Goal: Task Accomplishment & Management: Complete application form

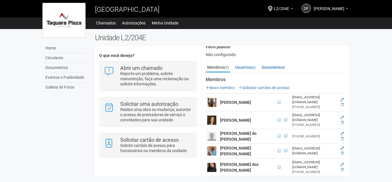
scroll to position [74, 0]
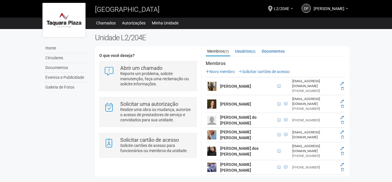
click at [228, 130] on strong "[PERSON_NAME] [PERSON_NAME]" at bounding box center [235, 135] width 31 height 10
click at [246, 52] on link "Usuários (2)" at bounding box center [245, 51] width 23 height 9
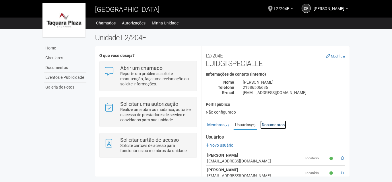
click at [271, 126] on link "Documentos" at bounding box center [273, 124] width 26 height 9
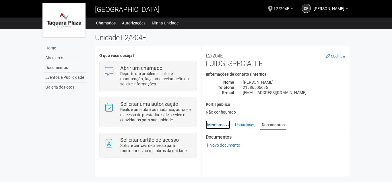
click at [213, 123] on link "Membros (7)" at bounding box center [218, 124] width 24 height 9
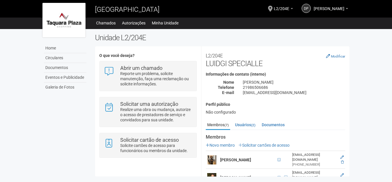
scroll to position [57, 0]
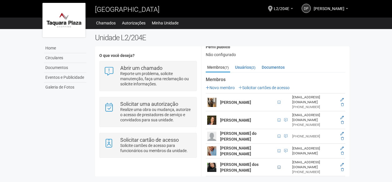
click at [278, 165] on span at bounding box center [279, 166] width 3 height 3
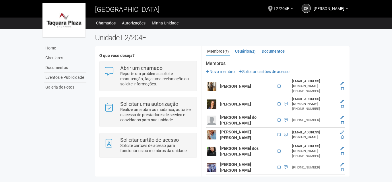
click at [209, 130] on img at bounding box center [211, 134] width 9 height 9
click at [265, 73] on link "Solicitar cartões de acesso" at bounding box center [264, 71] width 51 height 5
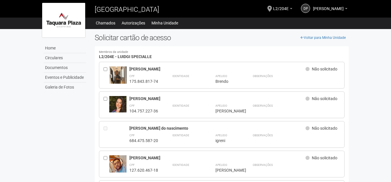
scroll to position [29, 0]
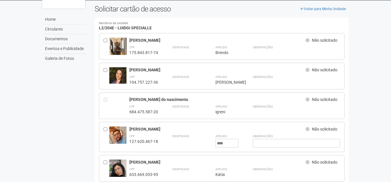
click at [108, 128] on div at bounding box center [107, 136] width 6 height 21
click at [107, 128] on div at bounding box center [107, 136] width 6 height 21
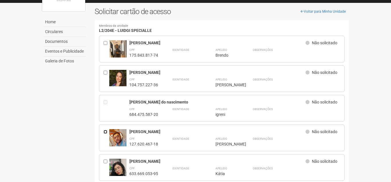
scroll to position [0, 0]
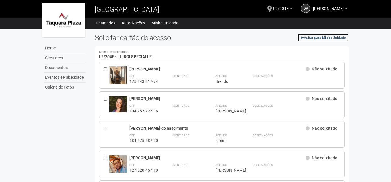
click at [328, 37] on link "Voltar para Minha Unidade" at bounding box center [323, 37] width 51 height 9
